Goal: Task Accomplishment & Management: Complete application form

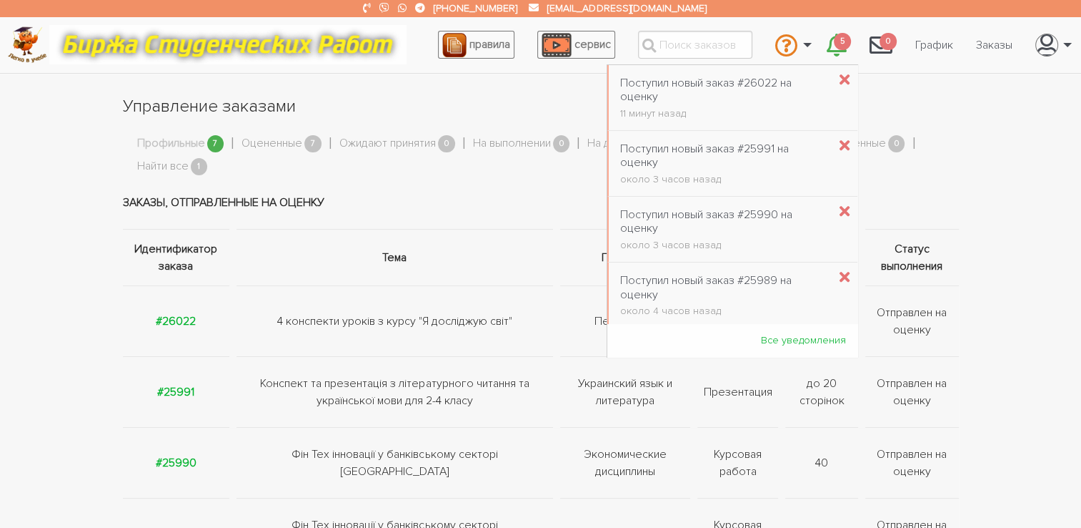
click at [837, 51] on icon "\a \a 5\a" at bounding box center [837, 45] width 20 height 23
click at [840, 79] on icon "\a \a 5\a" at bounding box center [845, 80] width 10 height 15
click at [840, 74] on icon "\a \a 5\a" at bounding box center [845, 80] width 10 height 15
click at [840, 79] on icon "\a \a 5\a" at bounding box center [845, 80] width 10 height 15
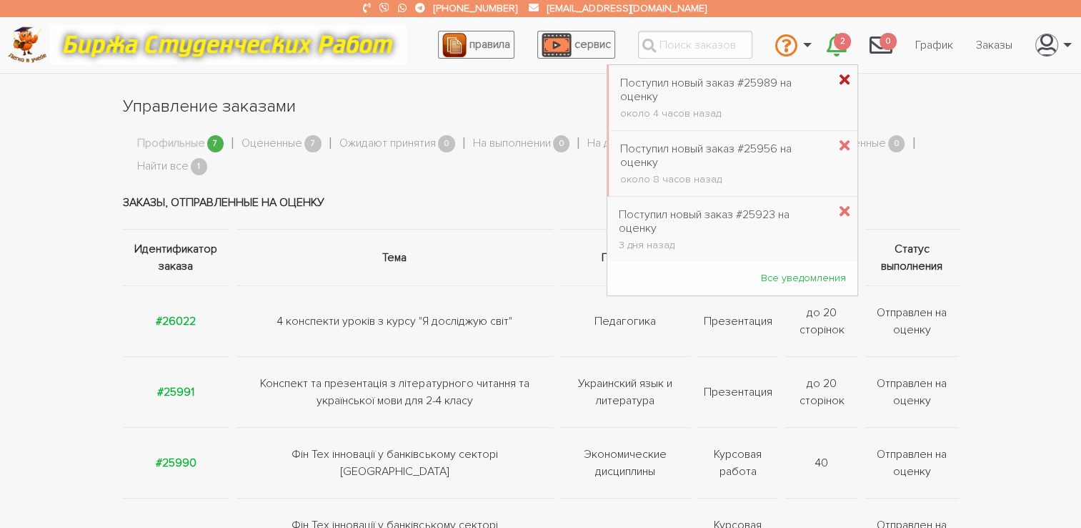
click at [840, 79] on icon "\a \a 5\a" at bounding box center [845, 80] width 10 height 15
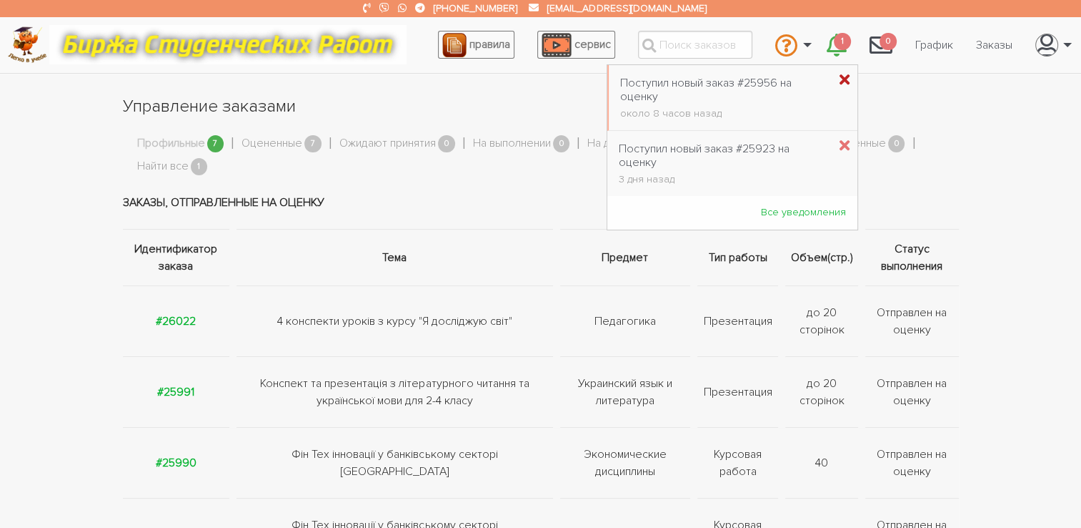
click at [840, 77] on icon "\a \a 5\a" at bounding box center [845, 80] width 10 height 15
click at [183, 318] on strong "#26022" at bounding box center [176, 321] width 40 height 14
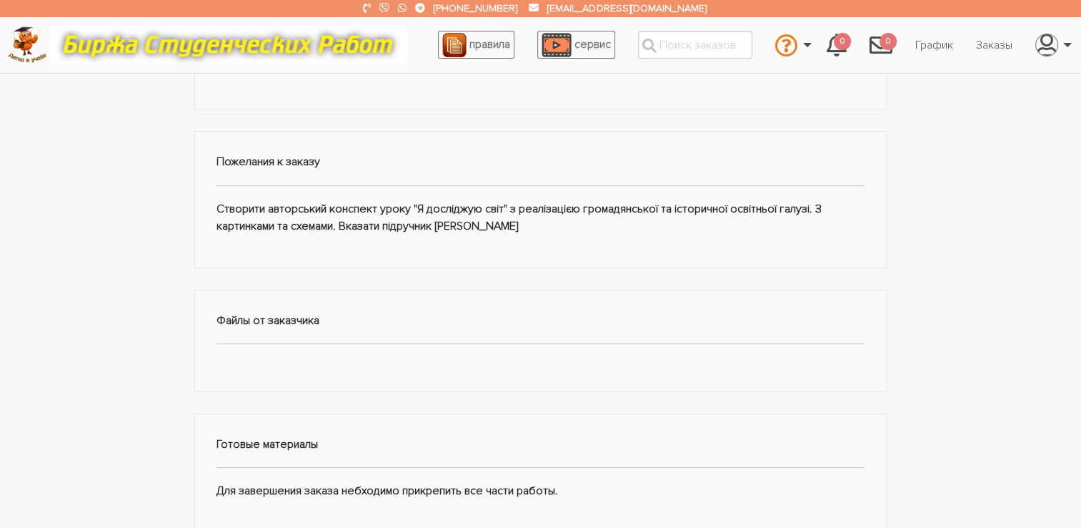
scroll to position [286, 0]
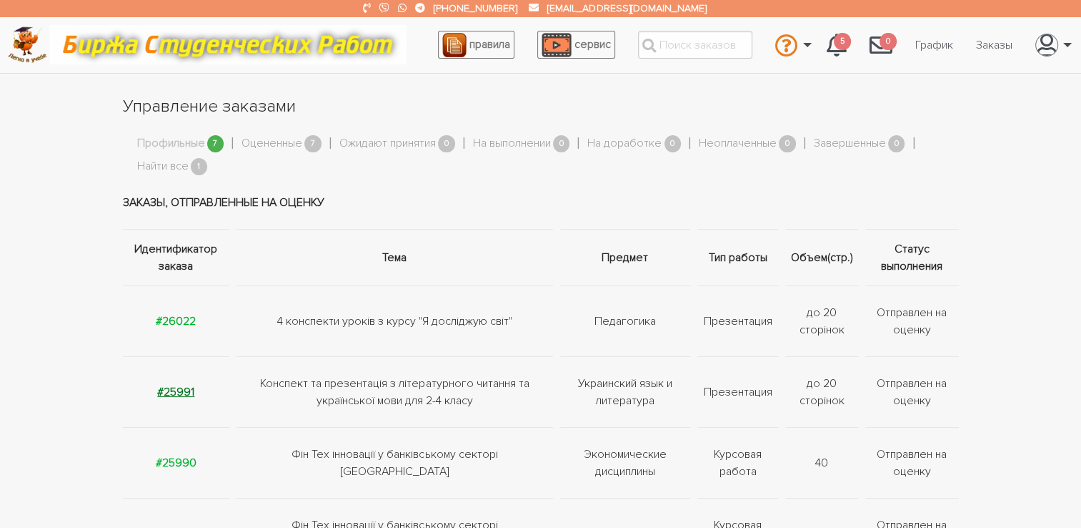
click at [183, 390] on strong "#25991" at bounding box center [175, 392] width 37 height 14
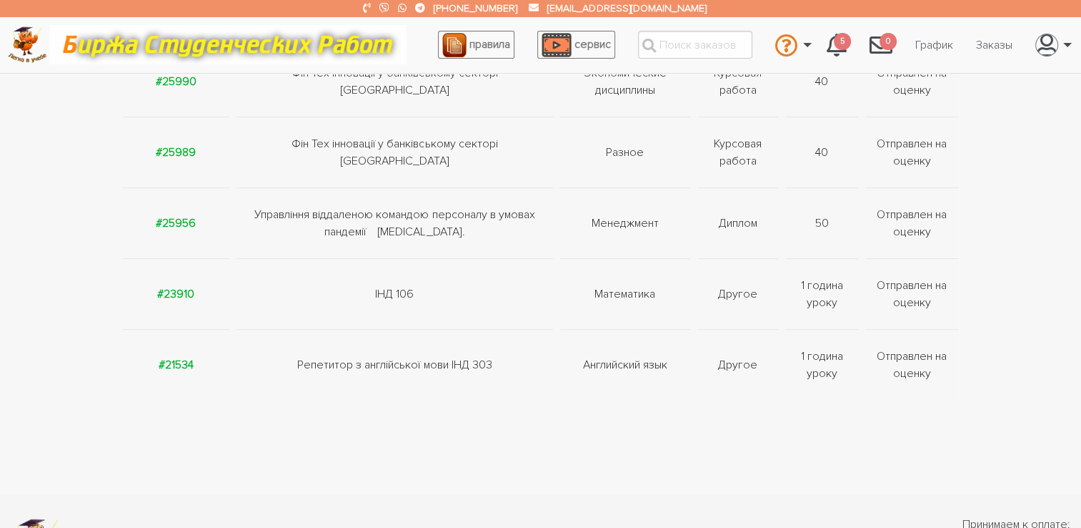
scroll to position [190, 0]
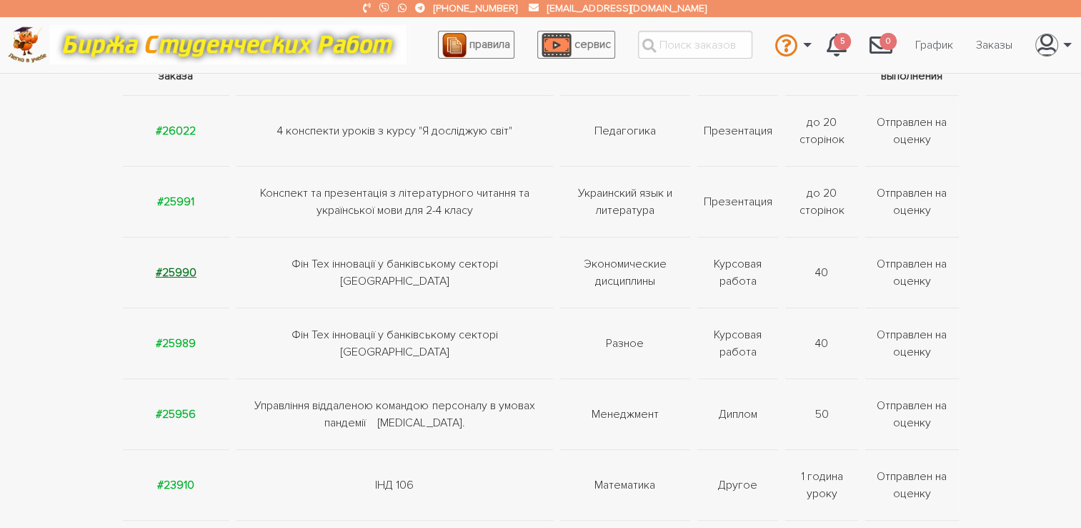
click at [176, 272] on strong "#25990" at bounding box center [176, 272] width 41 height 14
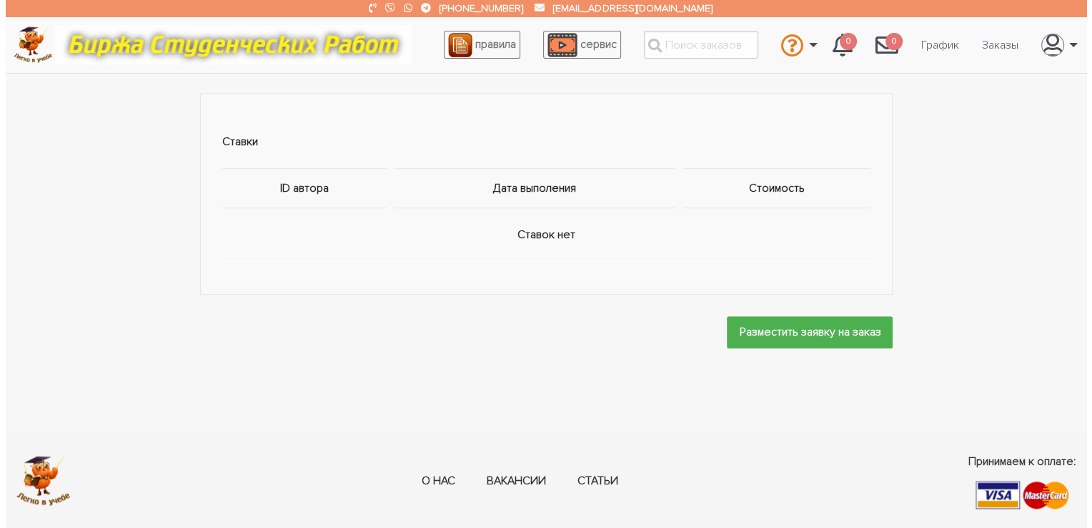
scroll to position [982, 0]
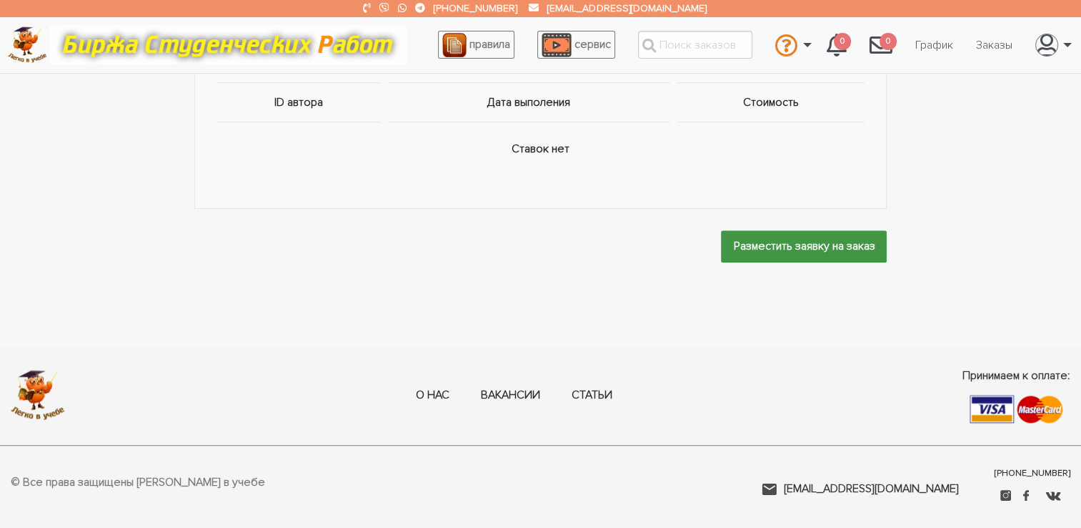
click at [752, 241] on input "Разместить заявку на заказ" at bounding box center [804, 246] width 166 height 32
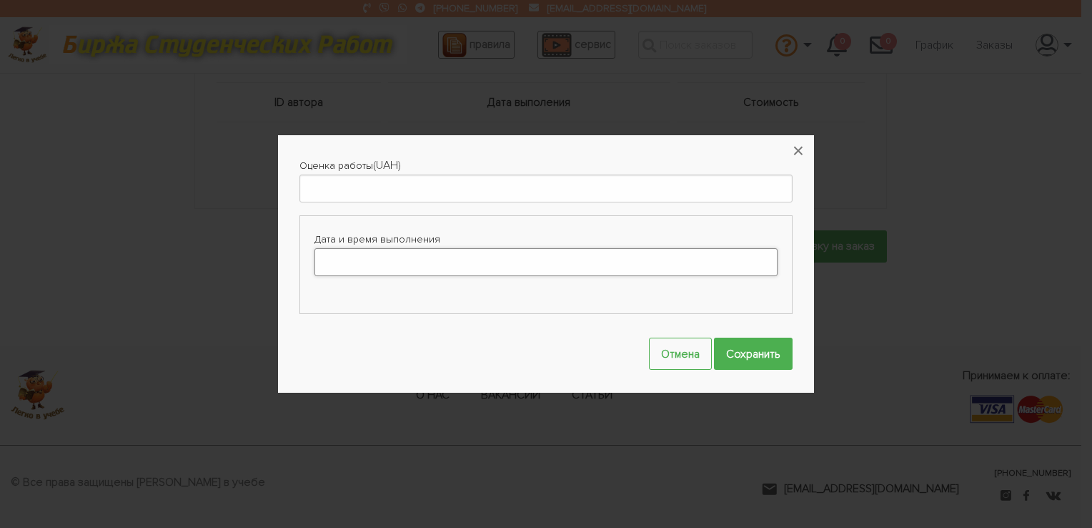
click at [449, 272] on input "Дата и время выполнения" at bounding box center [546, 262] width 463 height 28
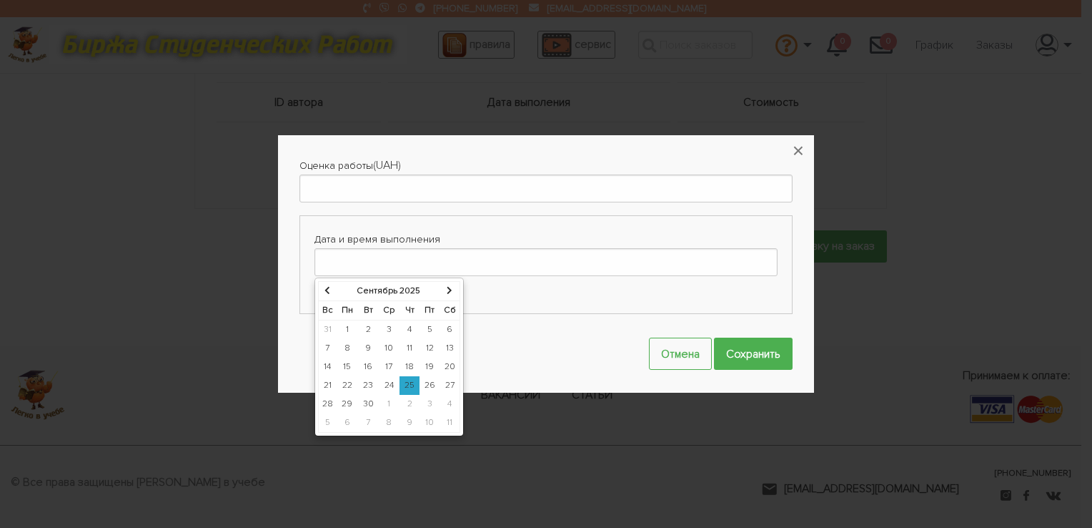
click at [444, 402] on td "4" at bounding box center [450, 404] width 20 height 19
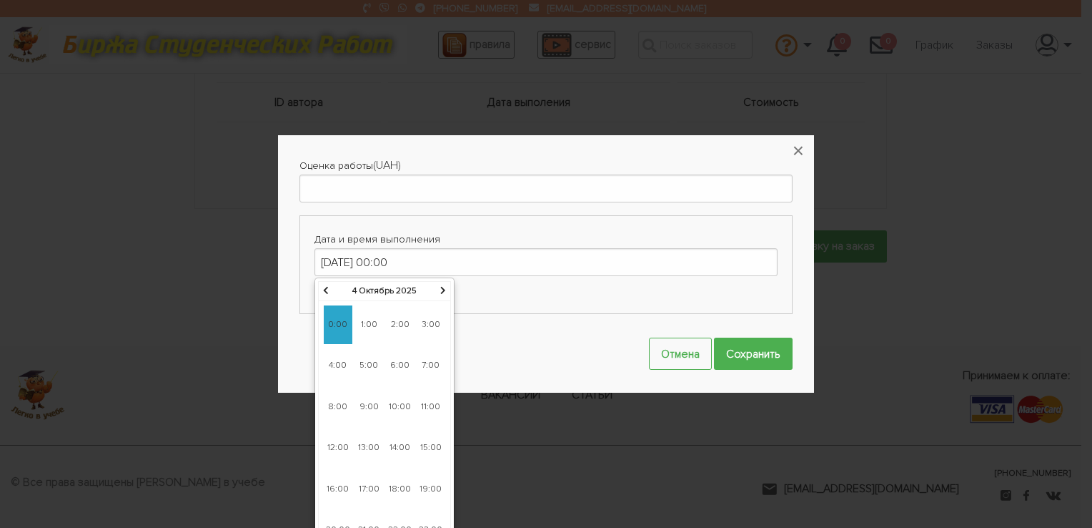
click at [391, 410] on span "10:00" at bounding box center [400, 406] width 29 height 39
type input "04-10-2025 10:00"
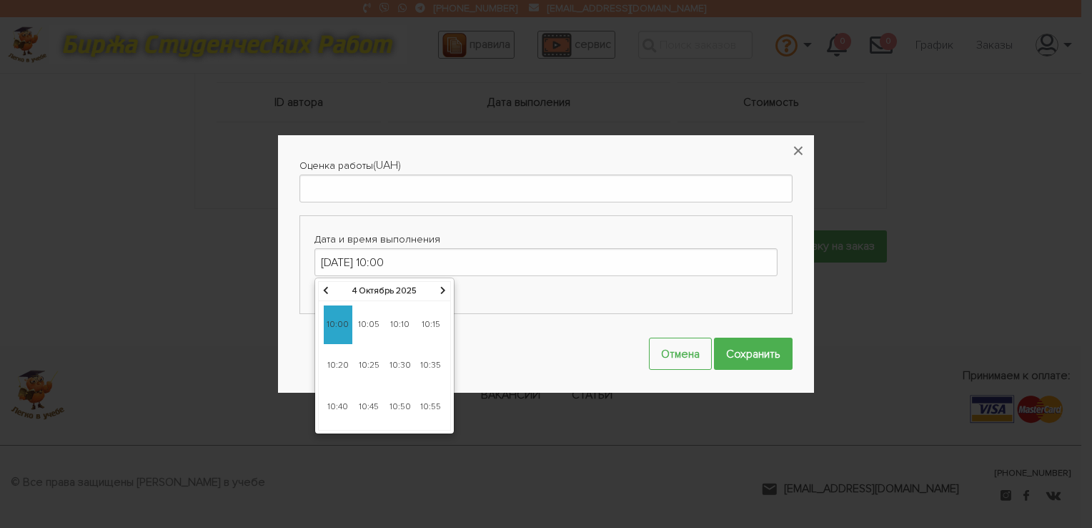
click at [361, 209] on div "Оценка работы (UAH) Дата и время выполнения 04-10-2025 10:00" at bounding box center [545, 242] width 493 height 170
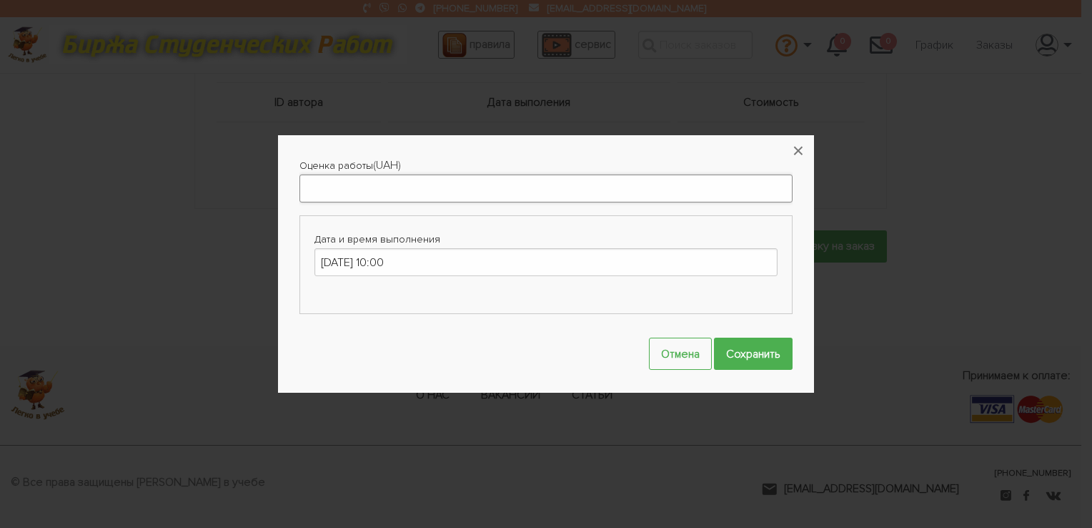
click at [357, 194] on input "Оценка работы" at bounding box center [545, 188] width 493 height 28
type input "700"
click at [732, 345] on input "Сохранить" at bounding box center [753, 353] width 79 height 32
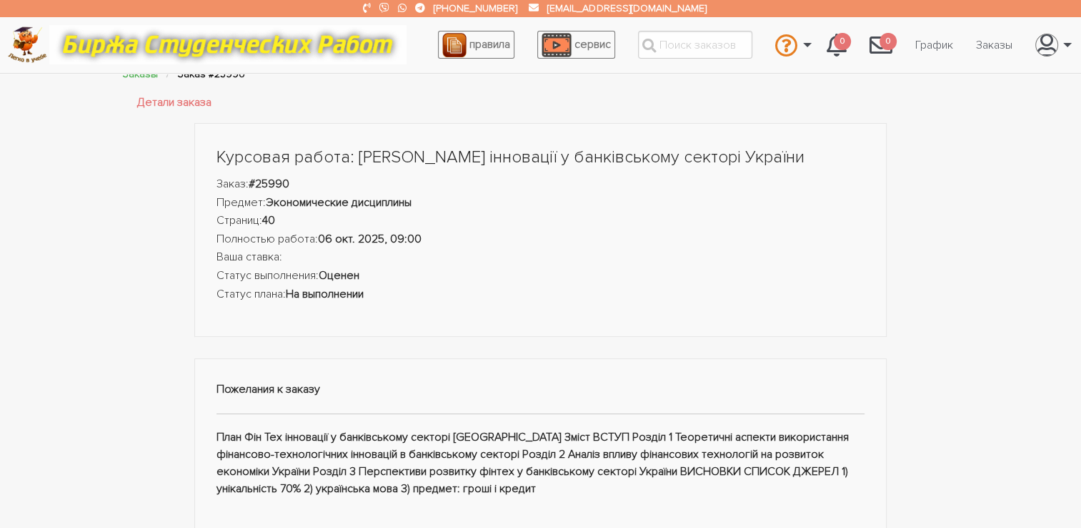
scroll to position [0, 0]
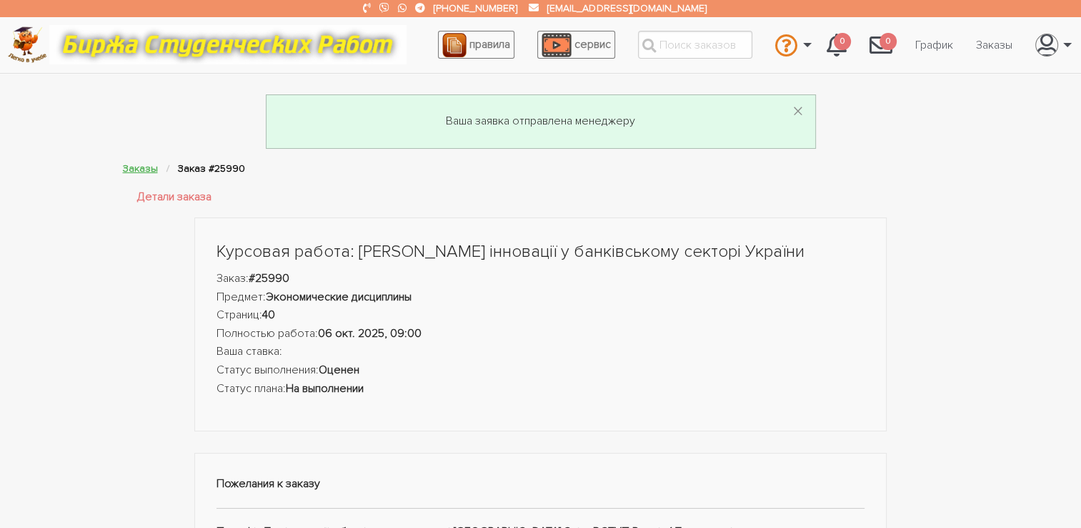
click at [139, 169] on link "Заказы" at bounding box center [140, 168] width 35 height 12
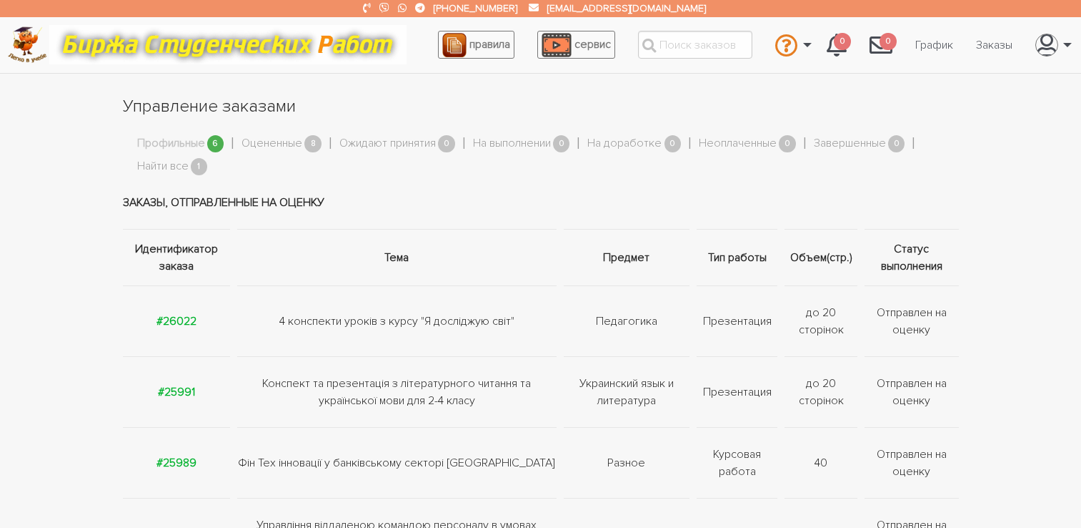
scroll to position [190, 0]
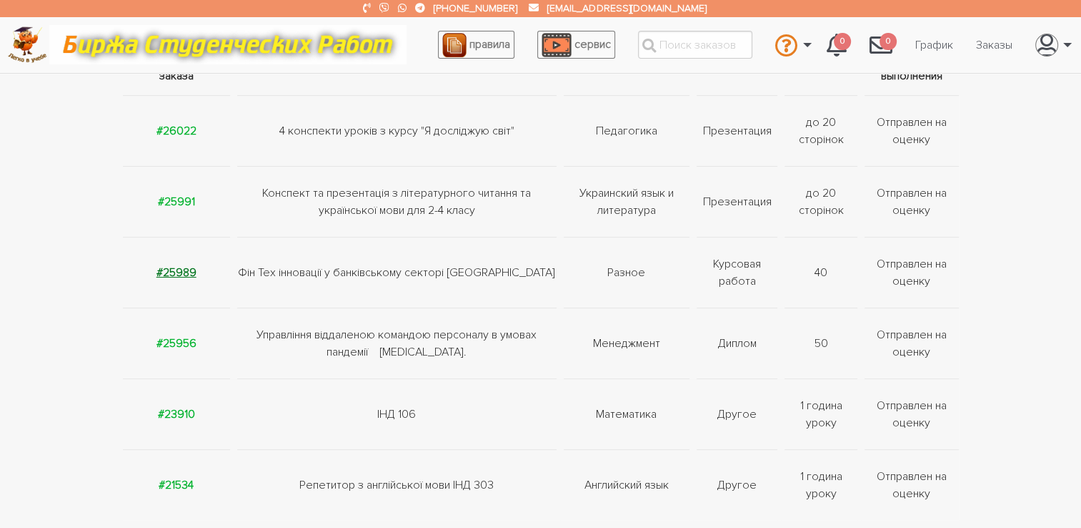
click at [189, 270] on strong "#25989" at bounding box center [177, 272] width 40 height 14
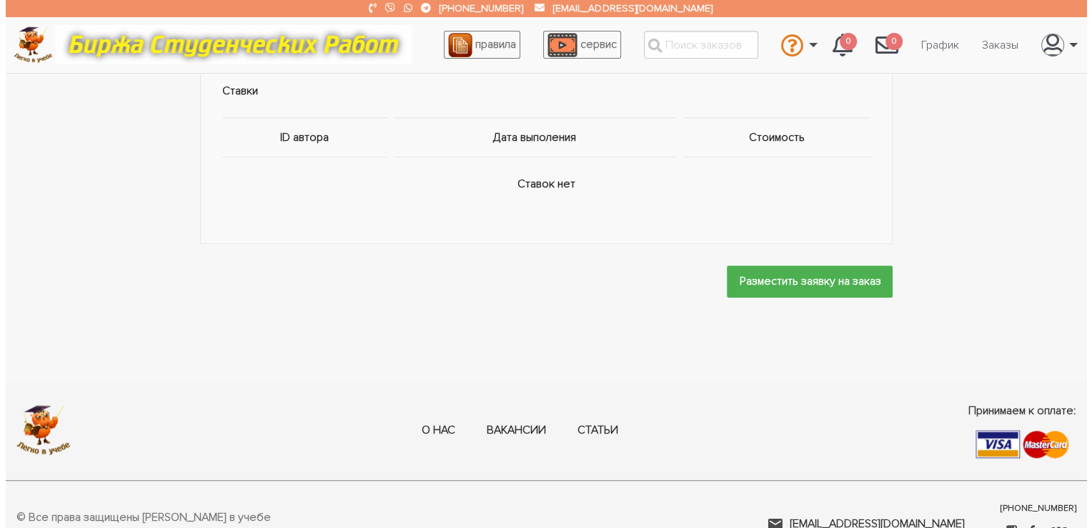
scroll to position [953, 0]
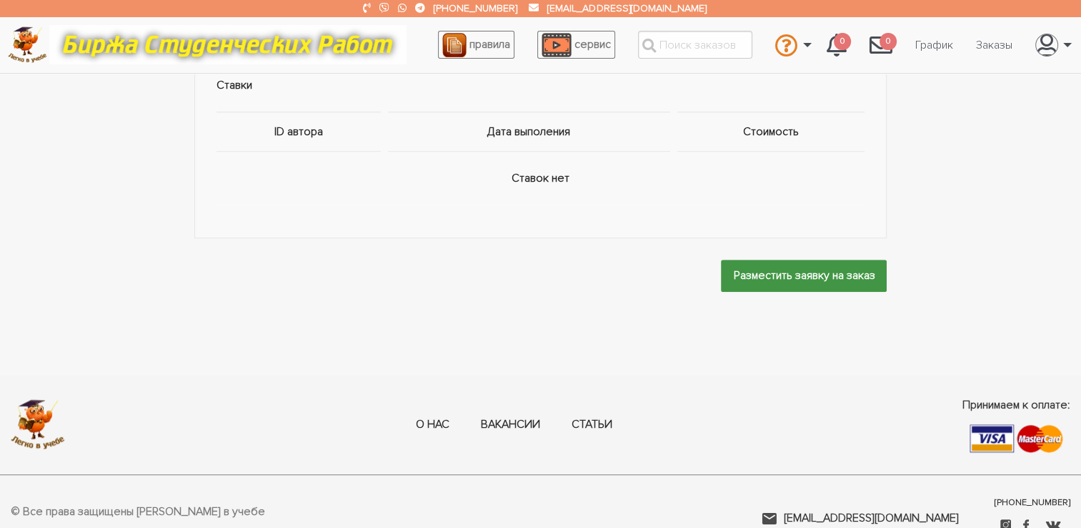
click at [791, 265] on input "Разместить заявку на заказ" at bounding box center [804, 275] width 166 height 32
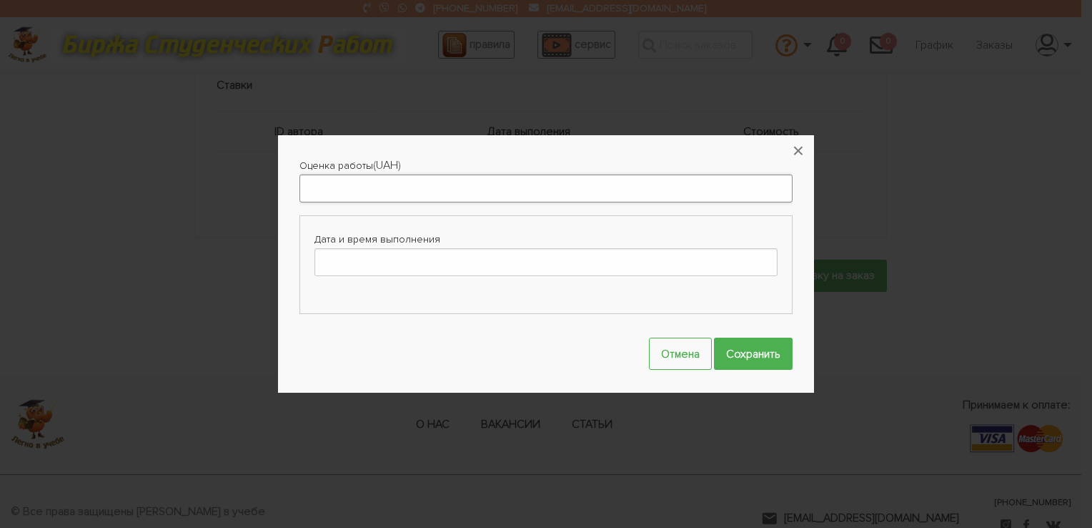
click at [545, 193] on input "Оценка работы" at bounding box center [545, 188] width 493 height 28
type input "800"
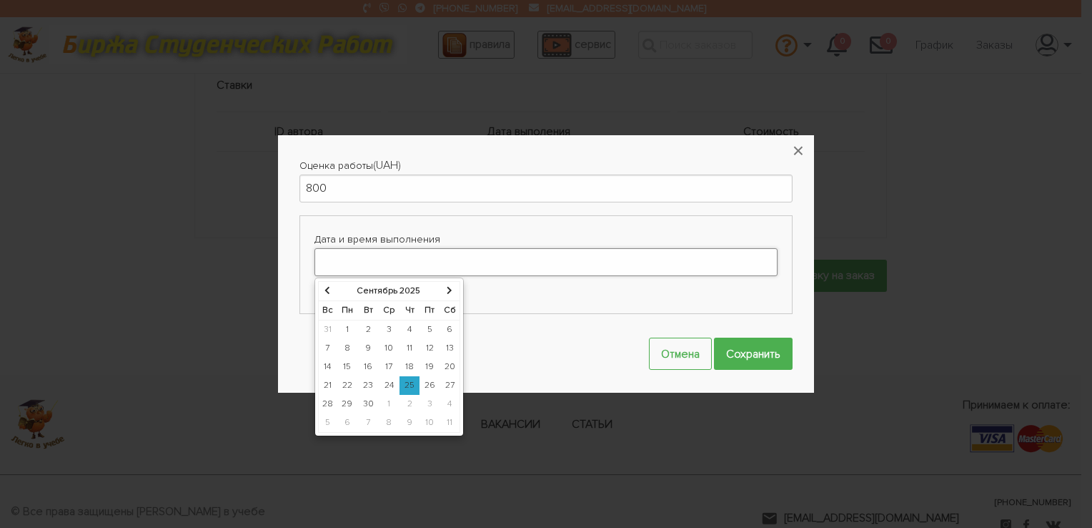
click at [600, 254] on input "Дата и время выполнения" at bounding box center [546, 262] width 463 height 28
click at [362, 402] on td "30" at bounding box center [368, 404] width 21 height 19
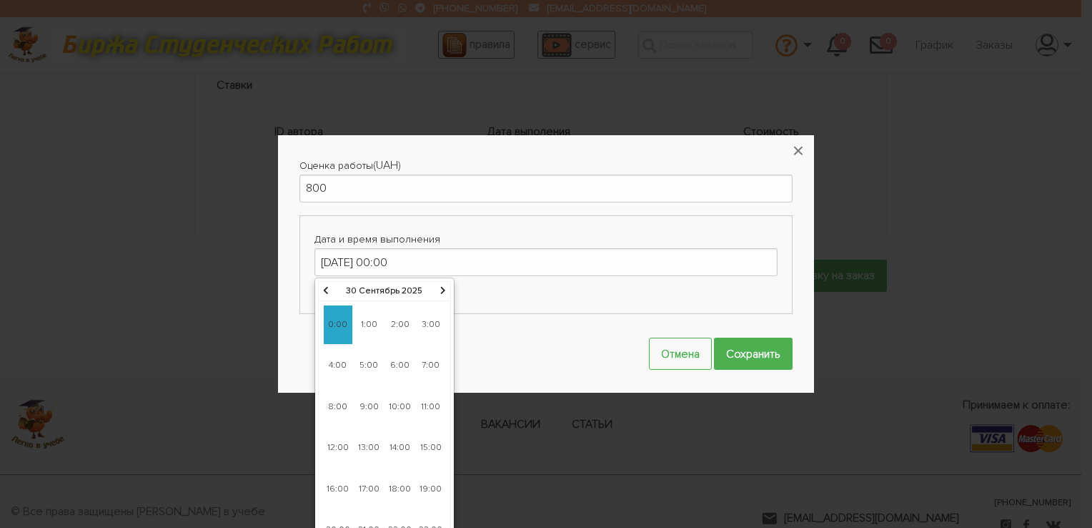
click at [400, 401] on span "10:00" at bounding box center [400, 406] width 29 height 39
type input "30-09-2025 10:00"
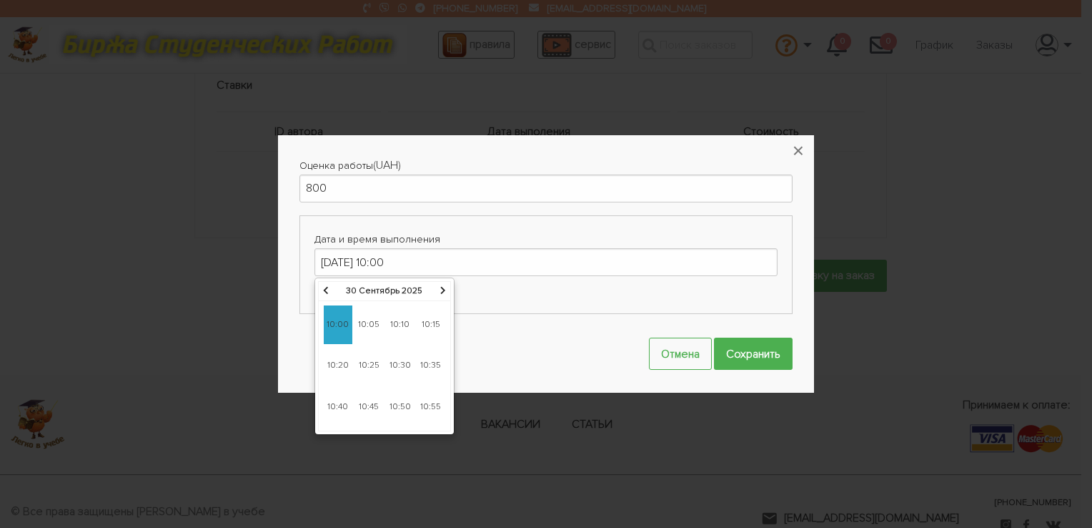
click at [337, 322] on span "10:00" at bounding box center [338, 324] width 29 height 39
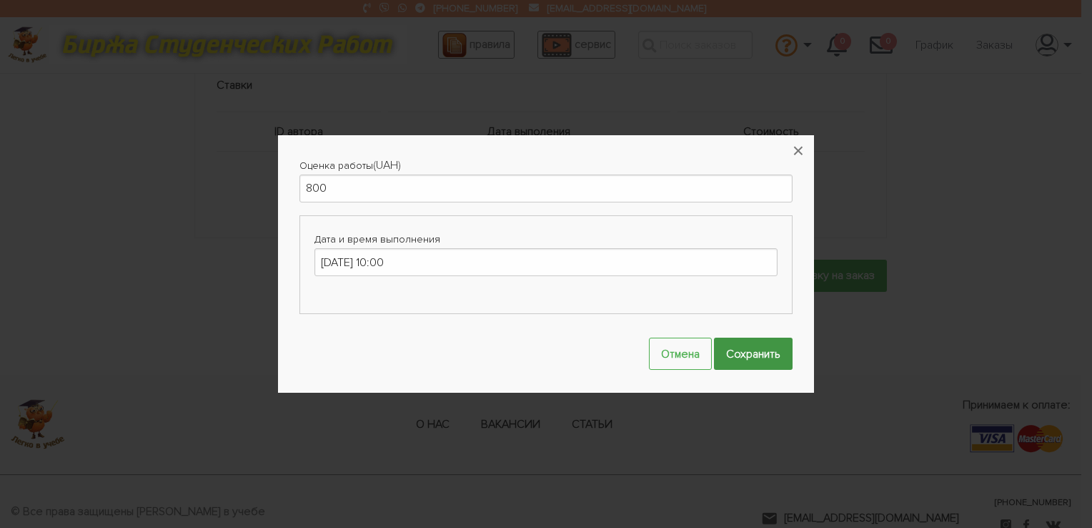
click at [771, 350] on input "Сохранить" at bounding box center [753, 353] width 79 height 32
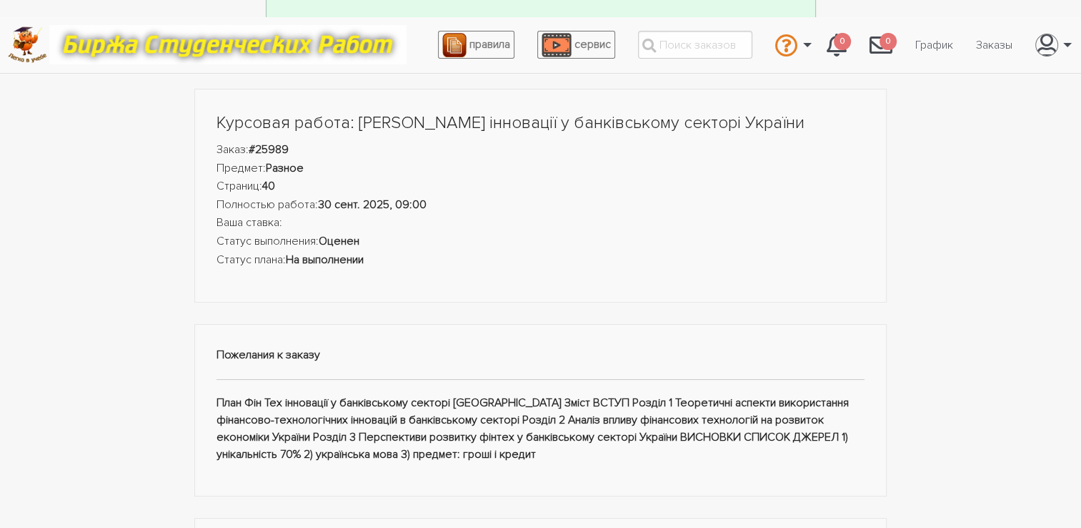
scroll to position [0, 0]
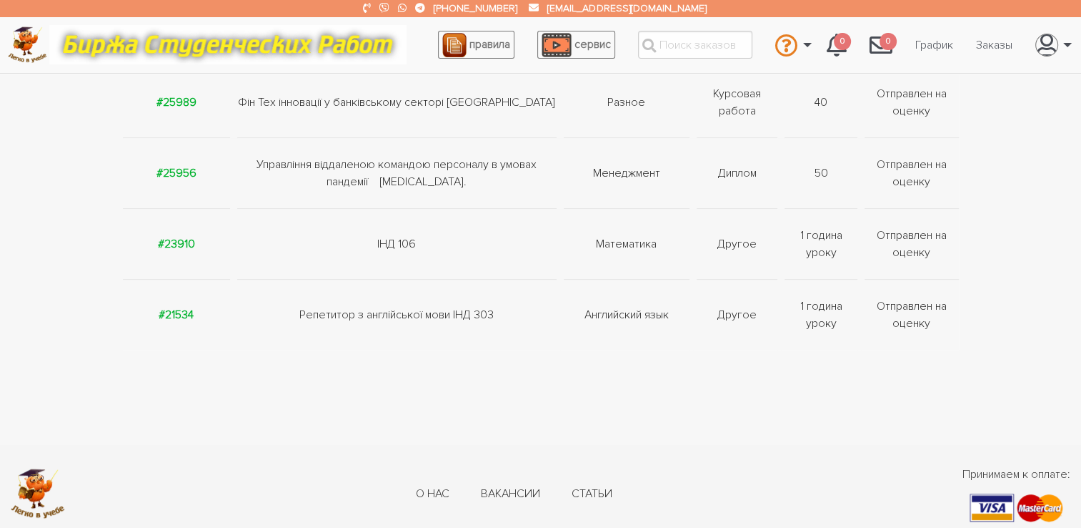
scroll to position [170, 0]
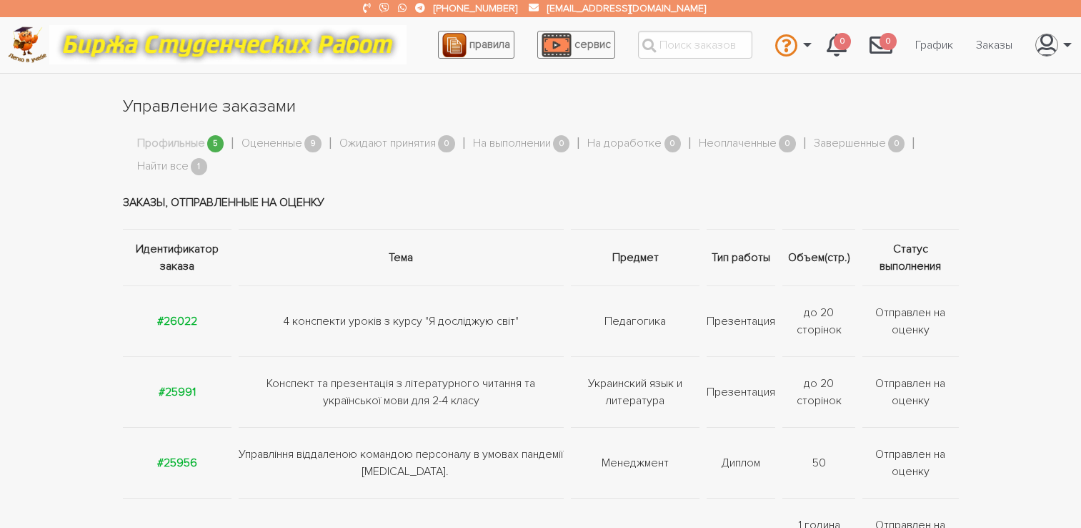
scroll to position [168, 0]
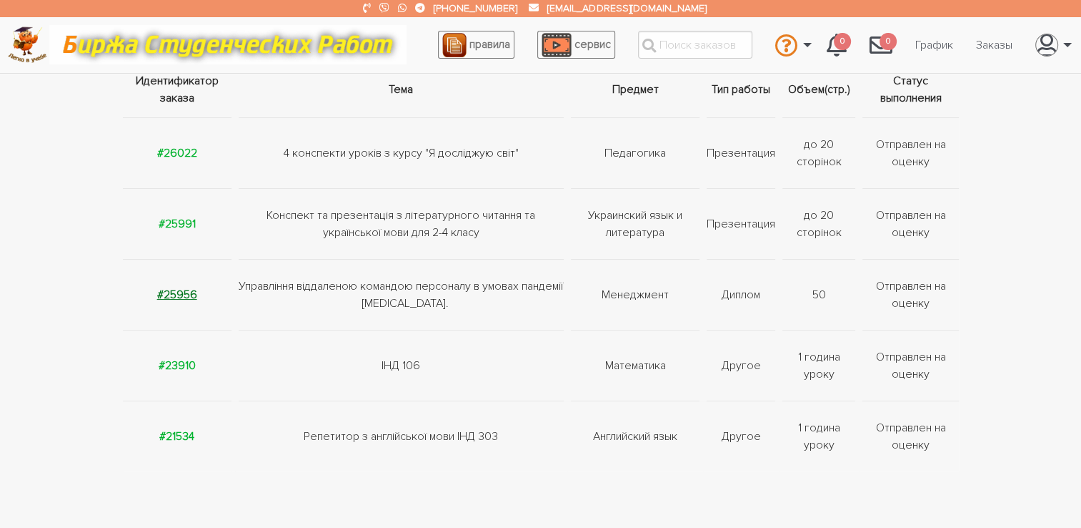
click at [179, 296] on strong "#25956" at bounding box center [177, 294] width 40 height 14
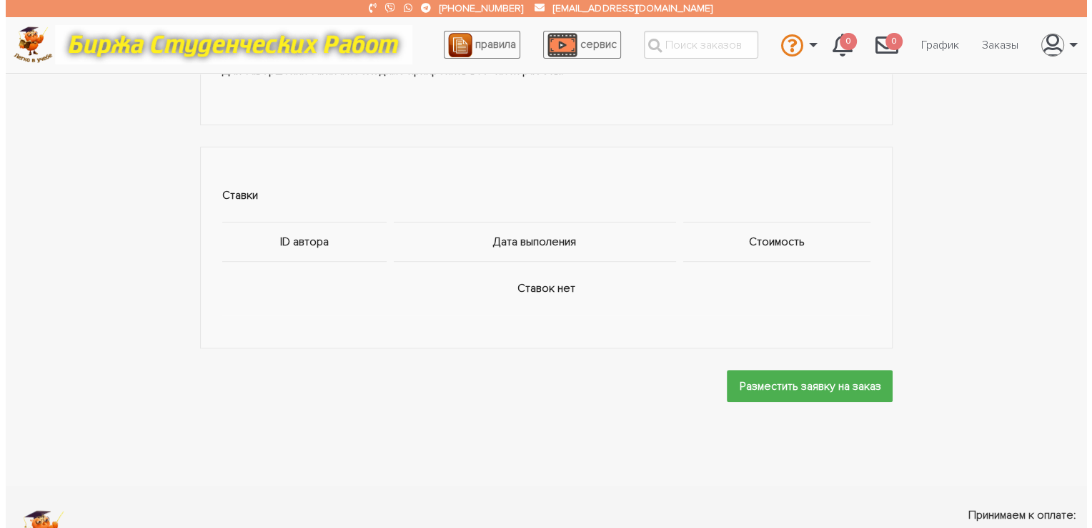
scroll to position [858, 0]
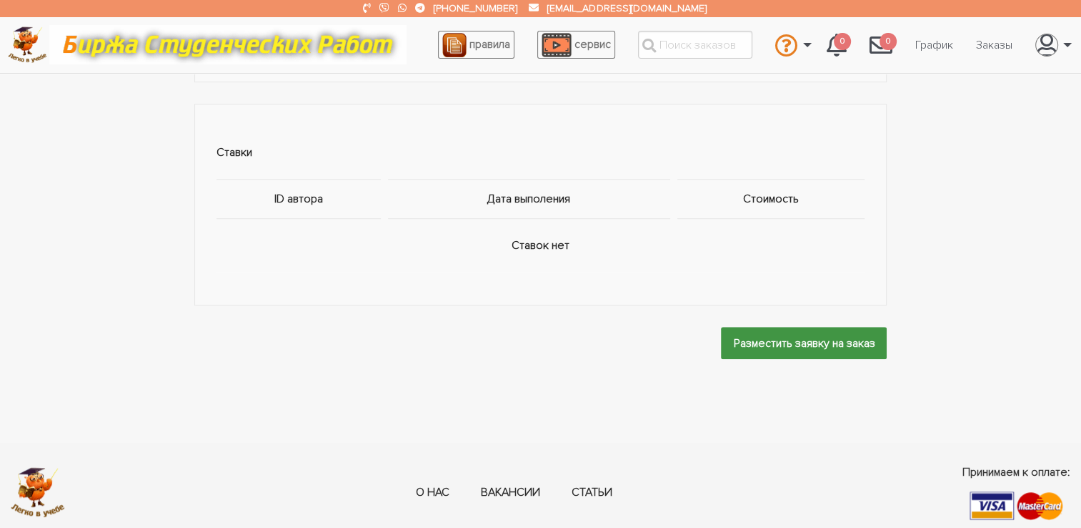
click at [758, 345] on input "Разместить заявку на заказ" at bounding box center [804, 343] width 166 height 32
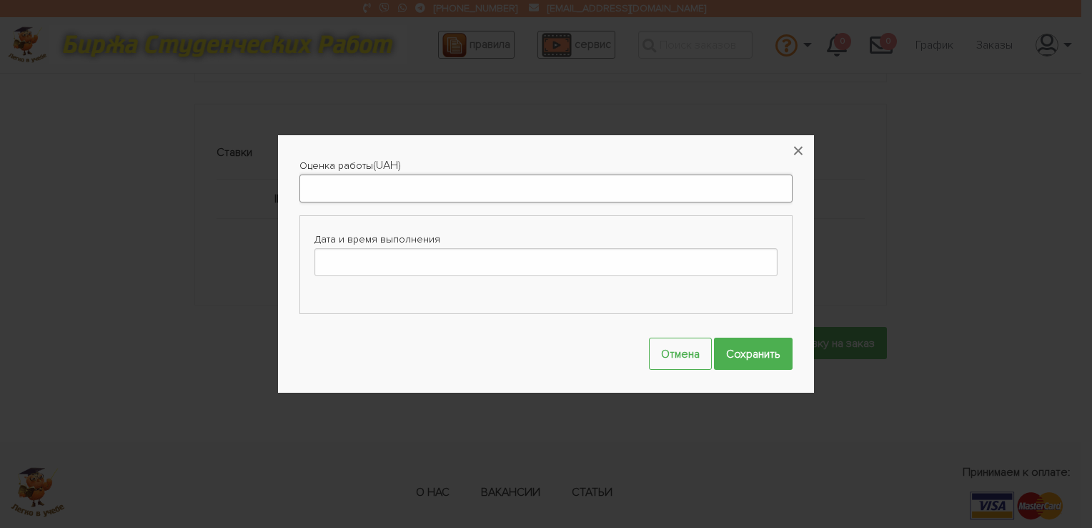
click at [544, 192] on input "Оценка работы" at bounding box center [545, 188] width 493 height 28
type input "1400"
click at [690, 270] on input "Дата и время выполнения" at bounding box center [546, 262] width 463 height 28
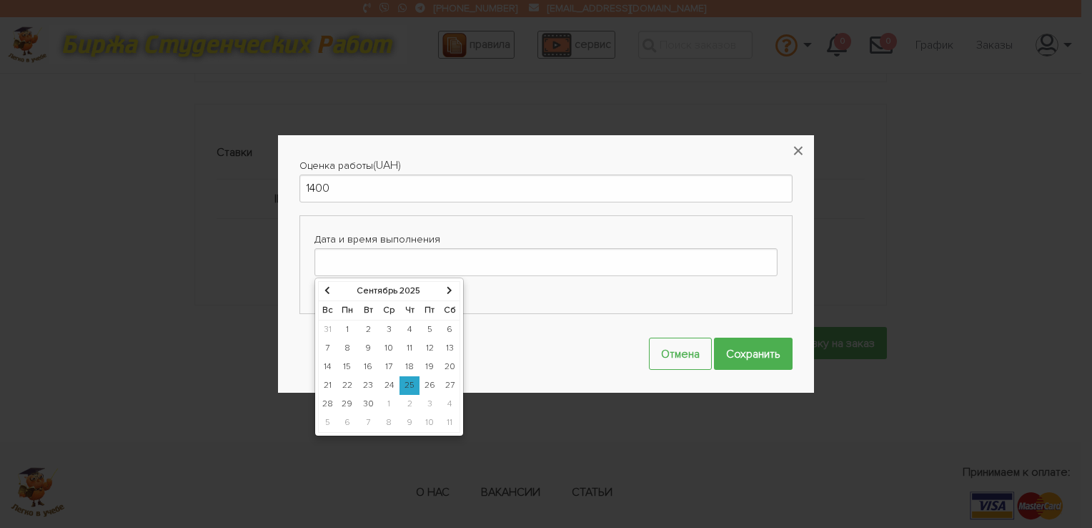
click at [447, 287] on icon at bounding box center [450, 290] width 6 height 9
click at [390, 365] on td "15" at bounding box center [388, 366] width 21 height 19
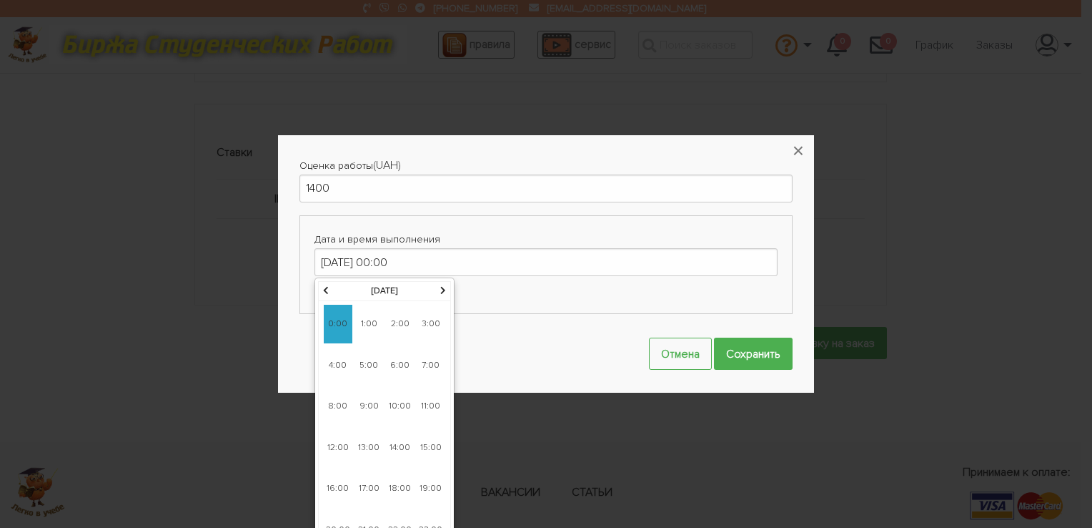
click at [390, 439] on span "14:00" at bounding box center [400, 447] width 29 height 39
type input "[DATE] 14:00"
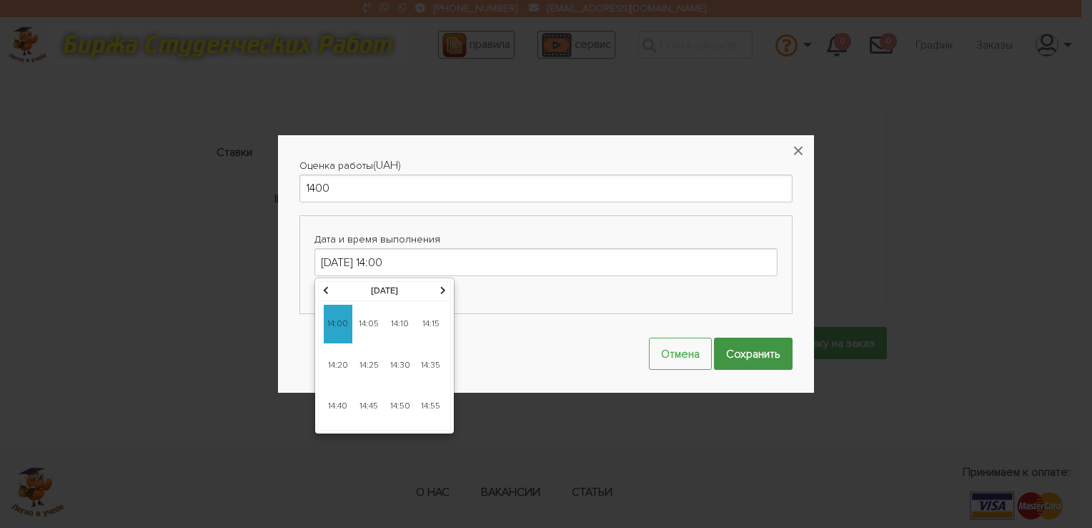
click at [763, 359] on input "Сохранить" at bounding box center [753, 353] width 79 height 32
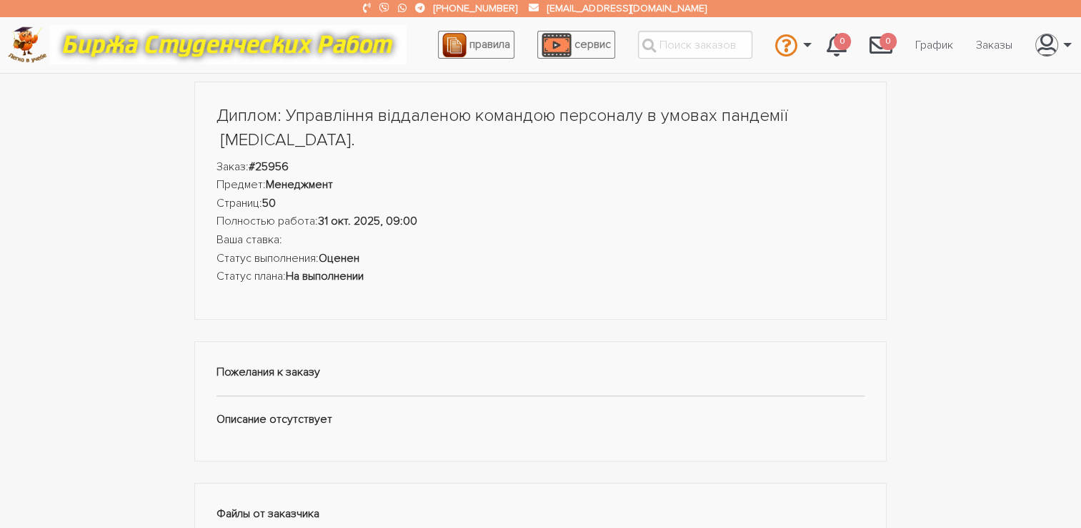
scroll to position [0, 0]
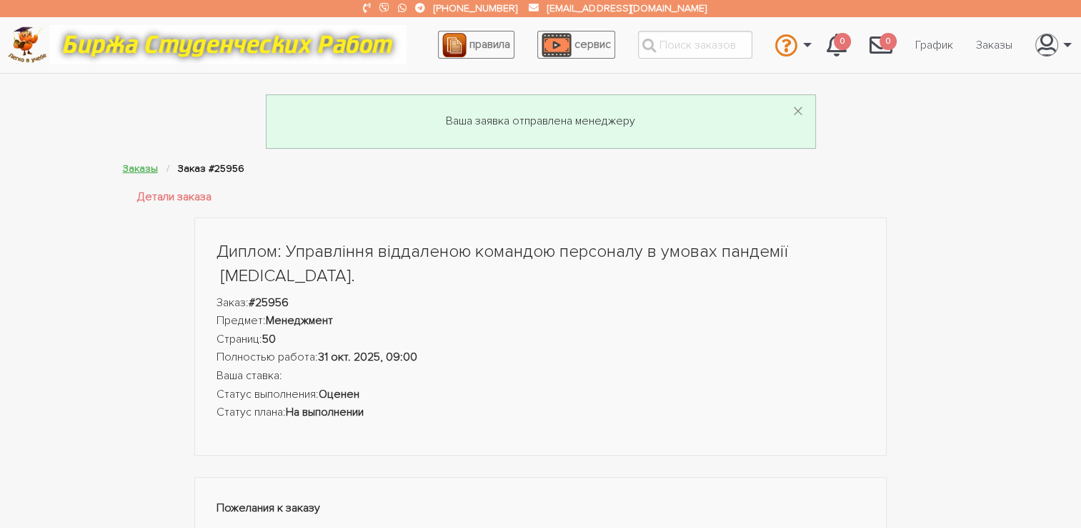
click at [145, 163] on link "Заказы" at bounding box center [140, 168] width 35 height 12
